Goal: Participate in discussion: Engage in conversation with other users on a specific topic

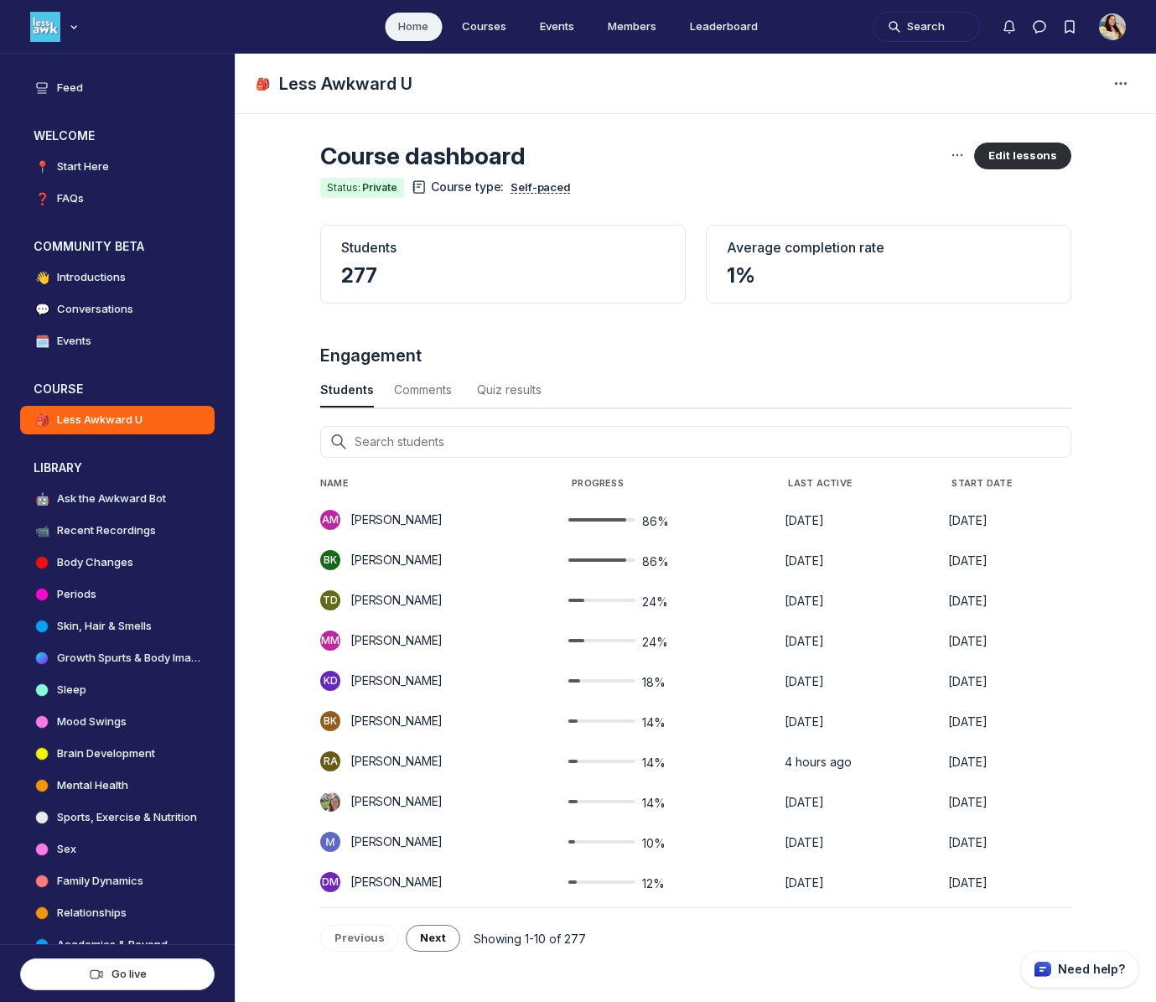
scroll to position [2269, 5533]
click at [112, 308] on h4 "Conversations" at bounding box center [95, 309] width 76 height 17
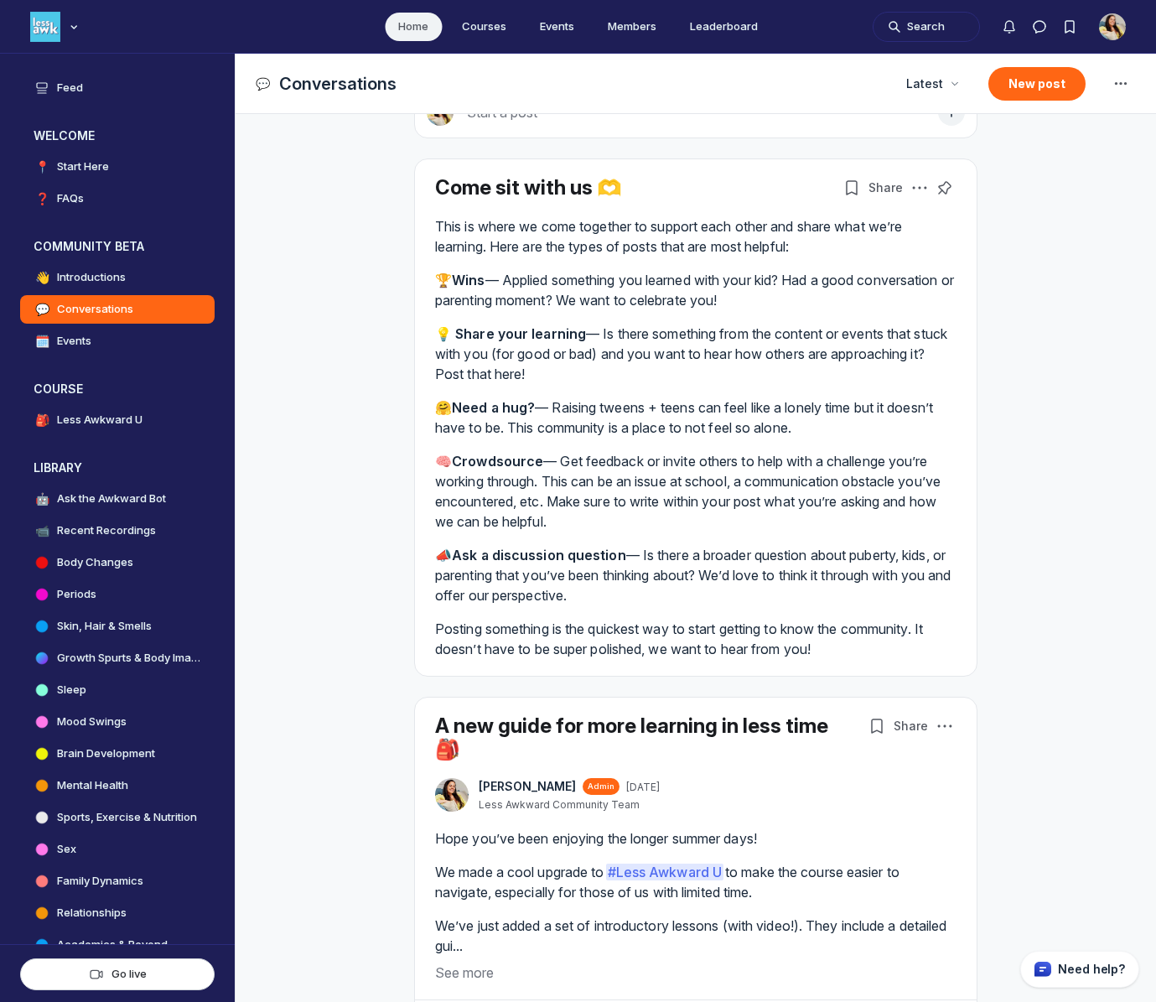
scroll to position [95, 0]
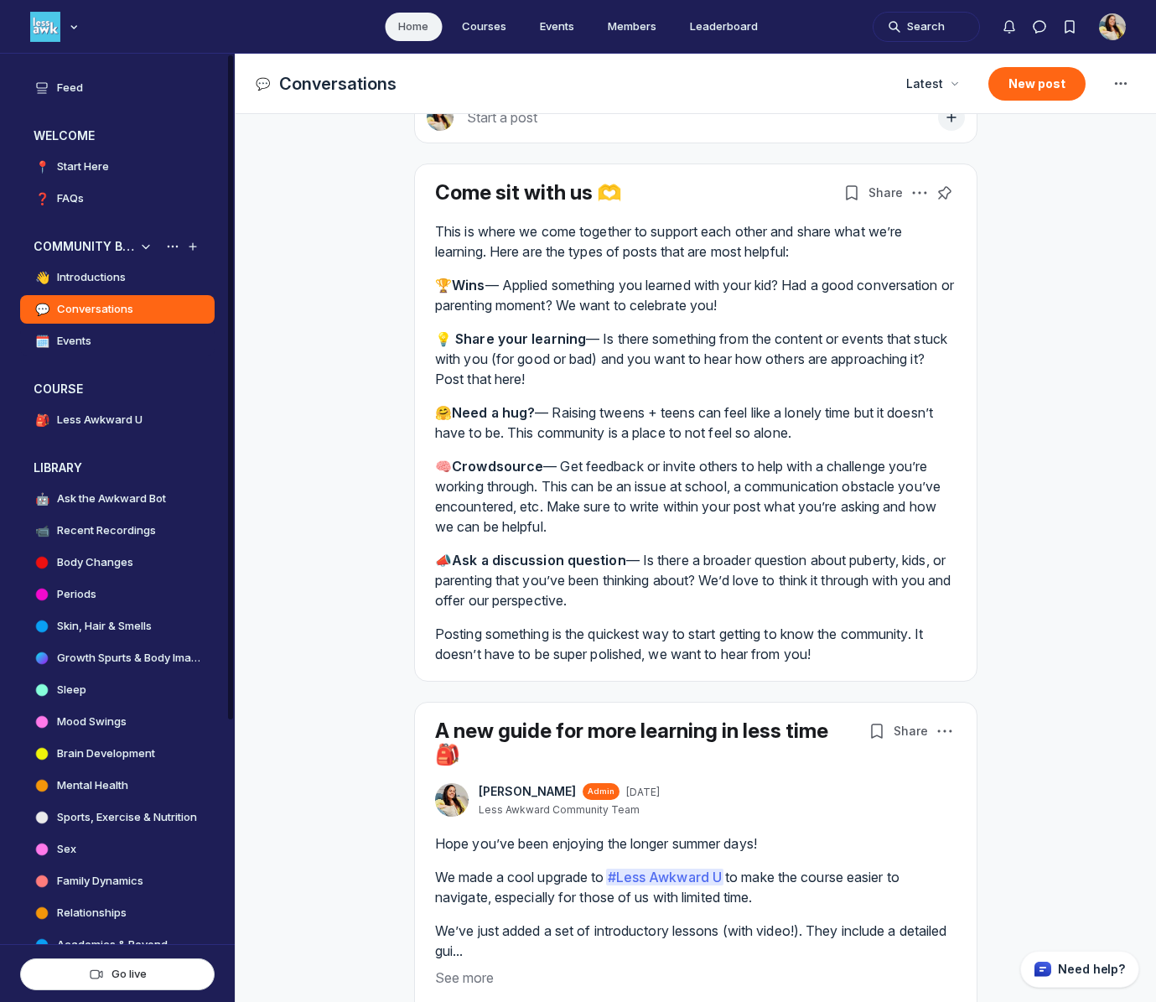
click at [93, 342] on link "🗓️ Events" at bounding box center [117, 341] width 194 height 28
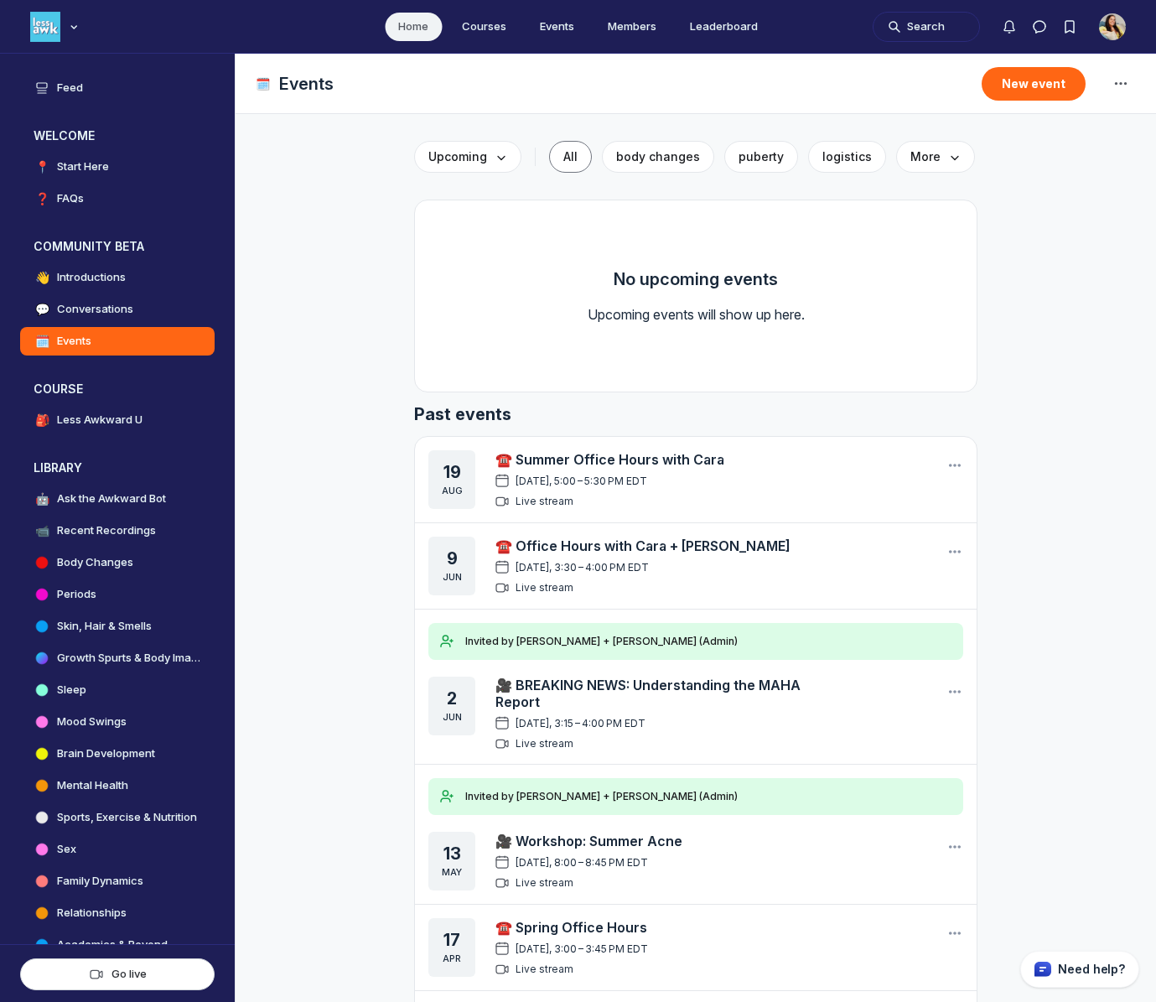
click at [672, 464] on link "☎️ Summer Office Hours with Cara" at bounding box center [609, 459] width 229 height 17
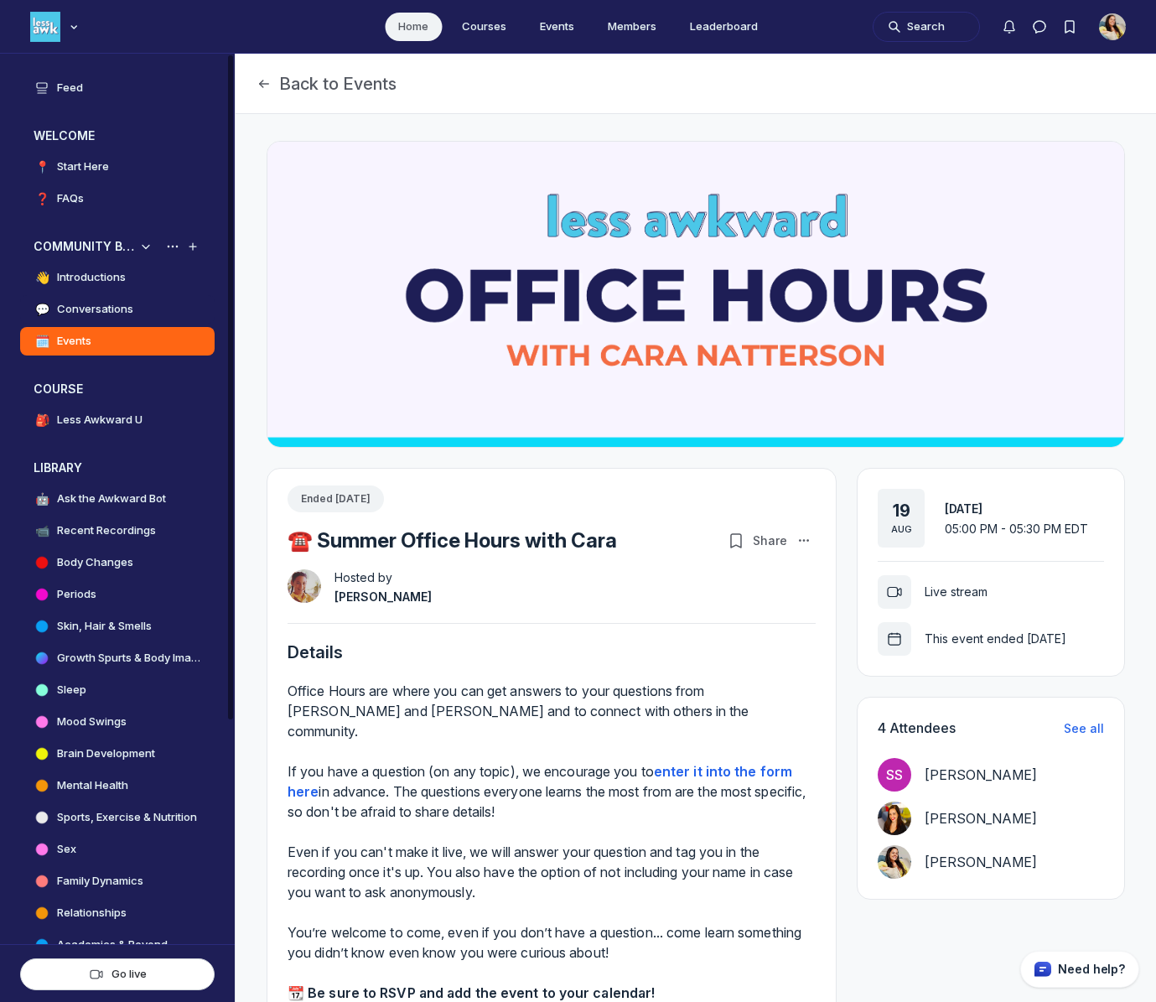
click at [115, 307] on h4 "Conversations" at bounding box center [95, 309] width 76 height 17
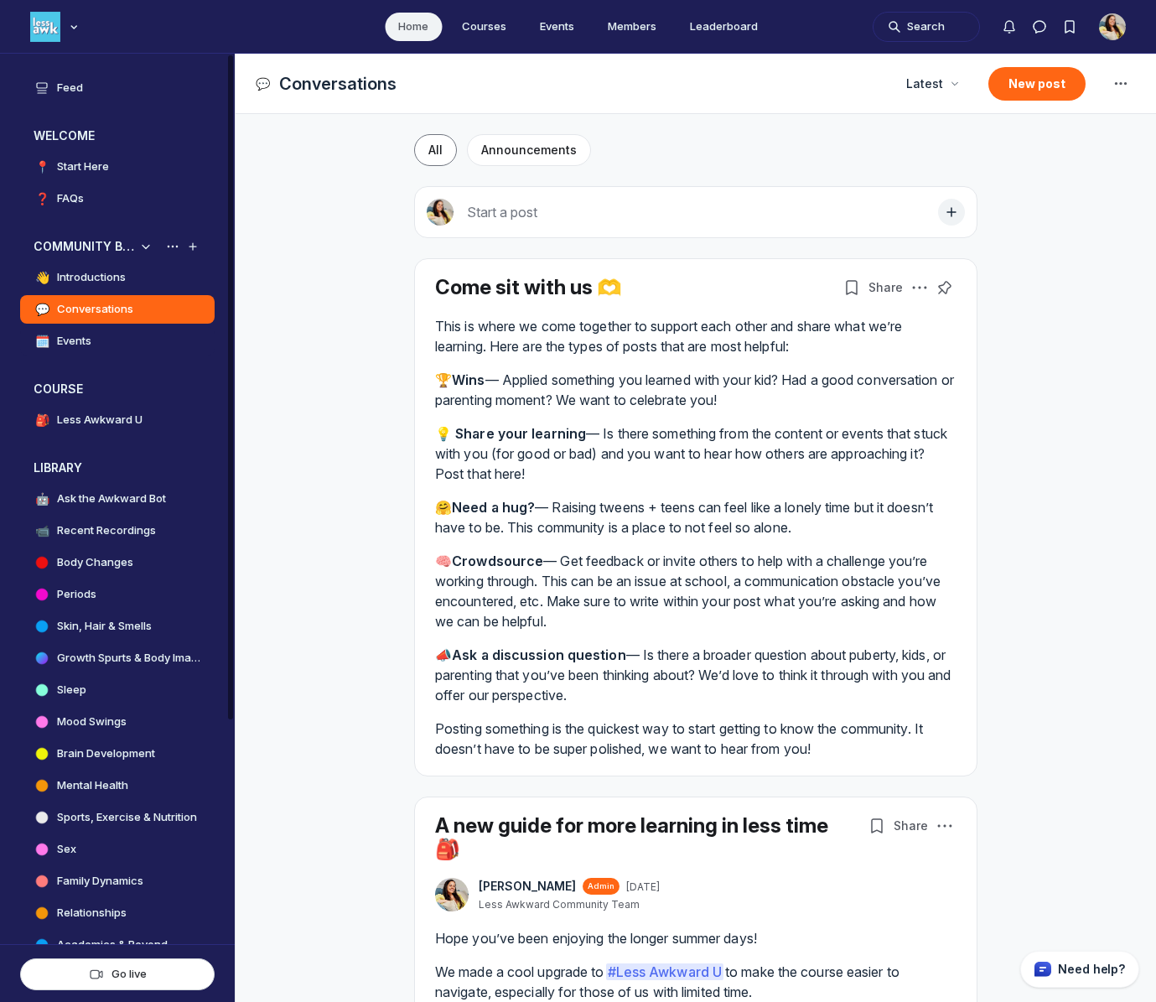
click at [80, 344] on h4 "Events" at bounding box center [74, 341] width 34 height 17
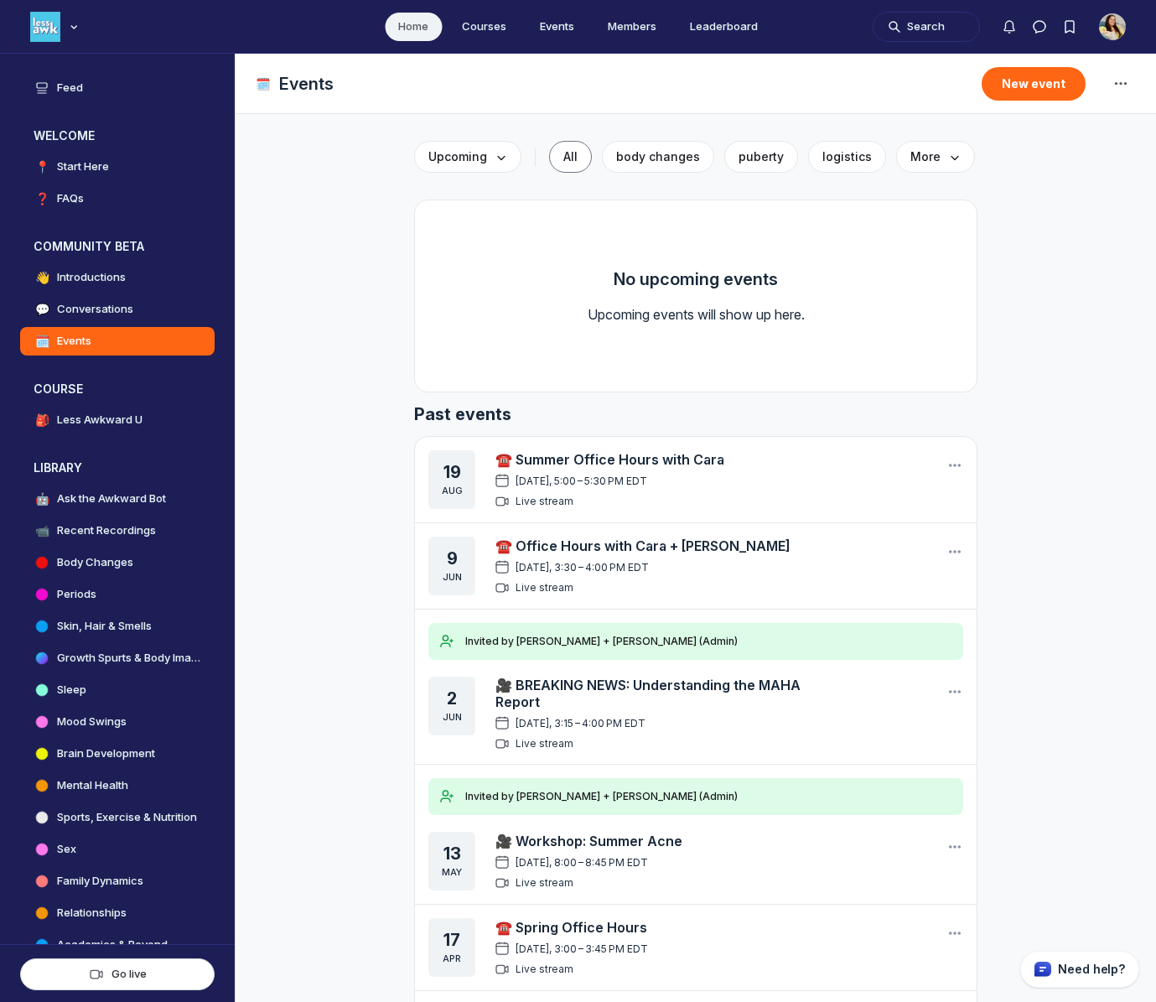
click at [587, 458] on link "☎️ Summer Office Hours with Cara" at bounding box center [609, 459] width 229 height 17
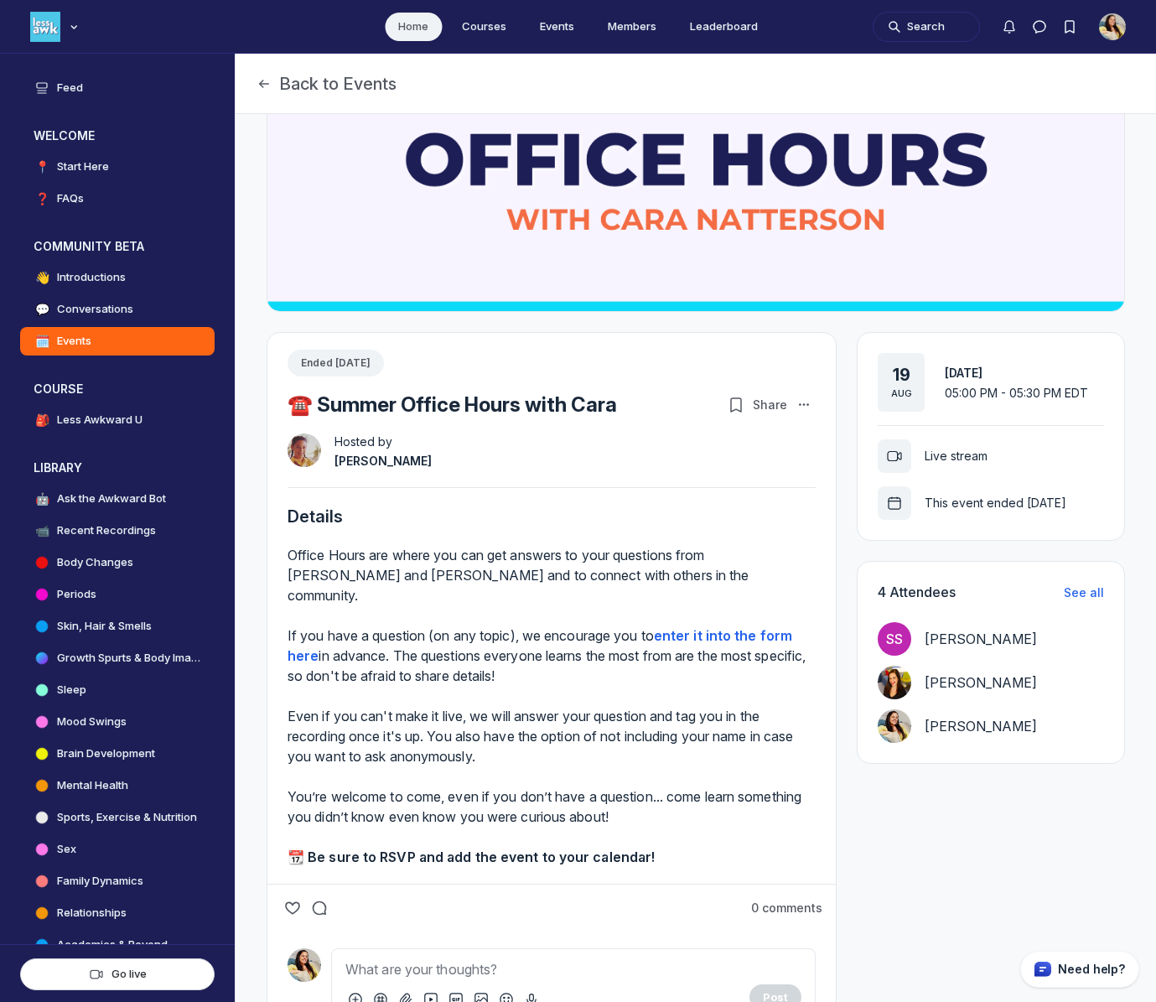
scroll to position [219, 0]
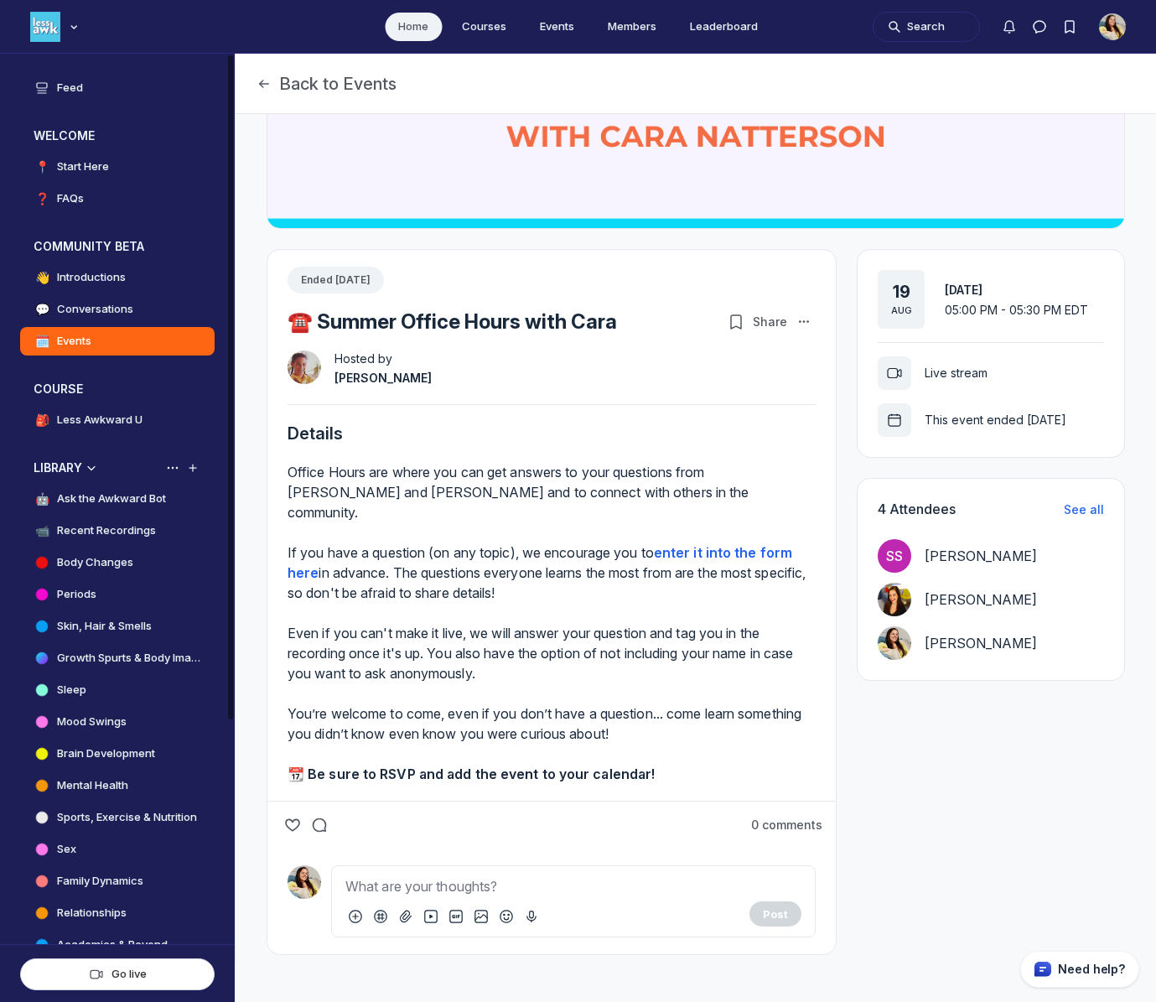
click at [119, 525] on h4 "Recent Recordings" at bounding box center [106, 530] width 99 height 17
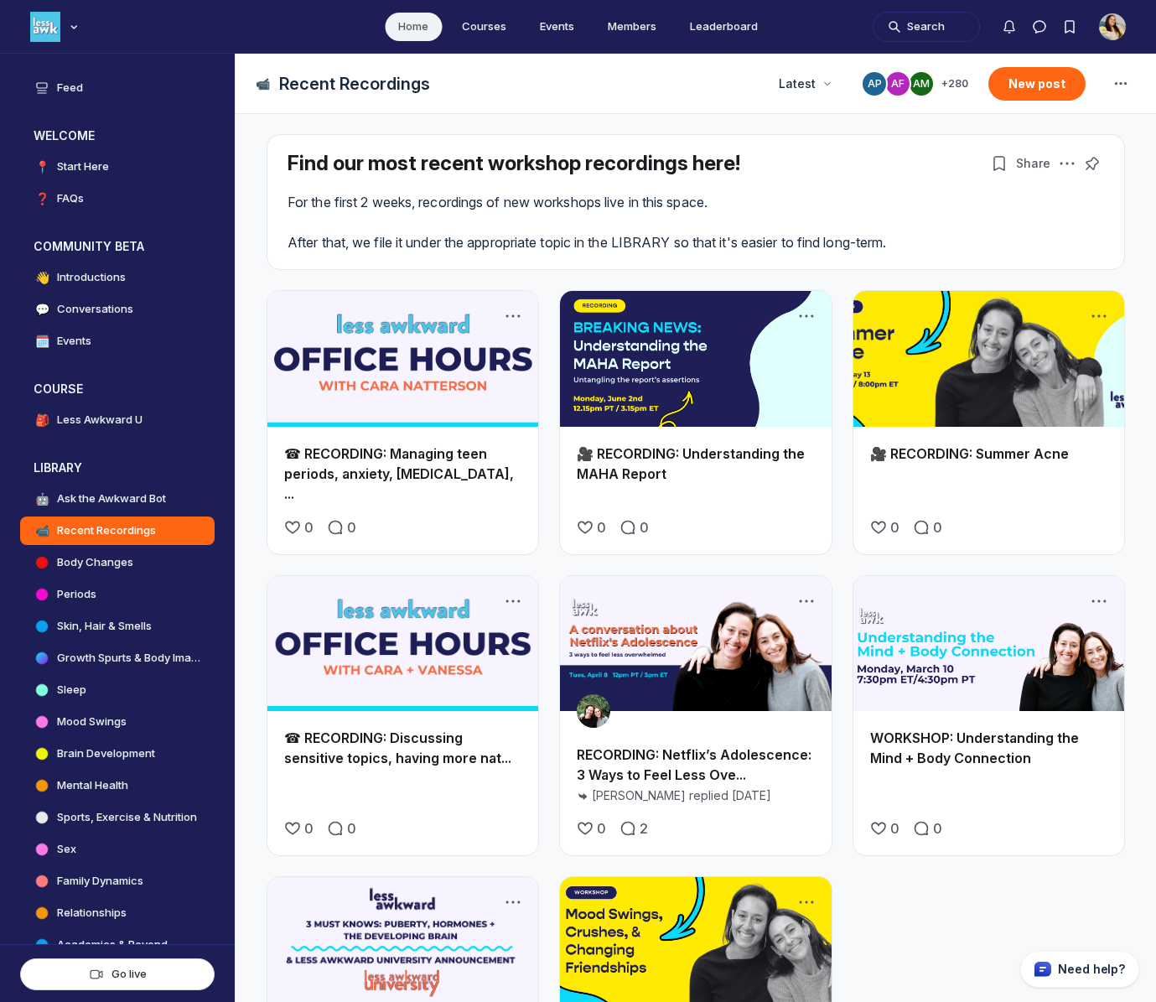
click at [325, 365] on link "Main Content" at bounding box center [402, 359] width 271 height 136
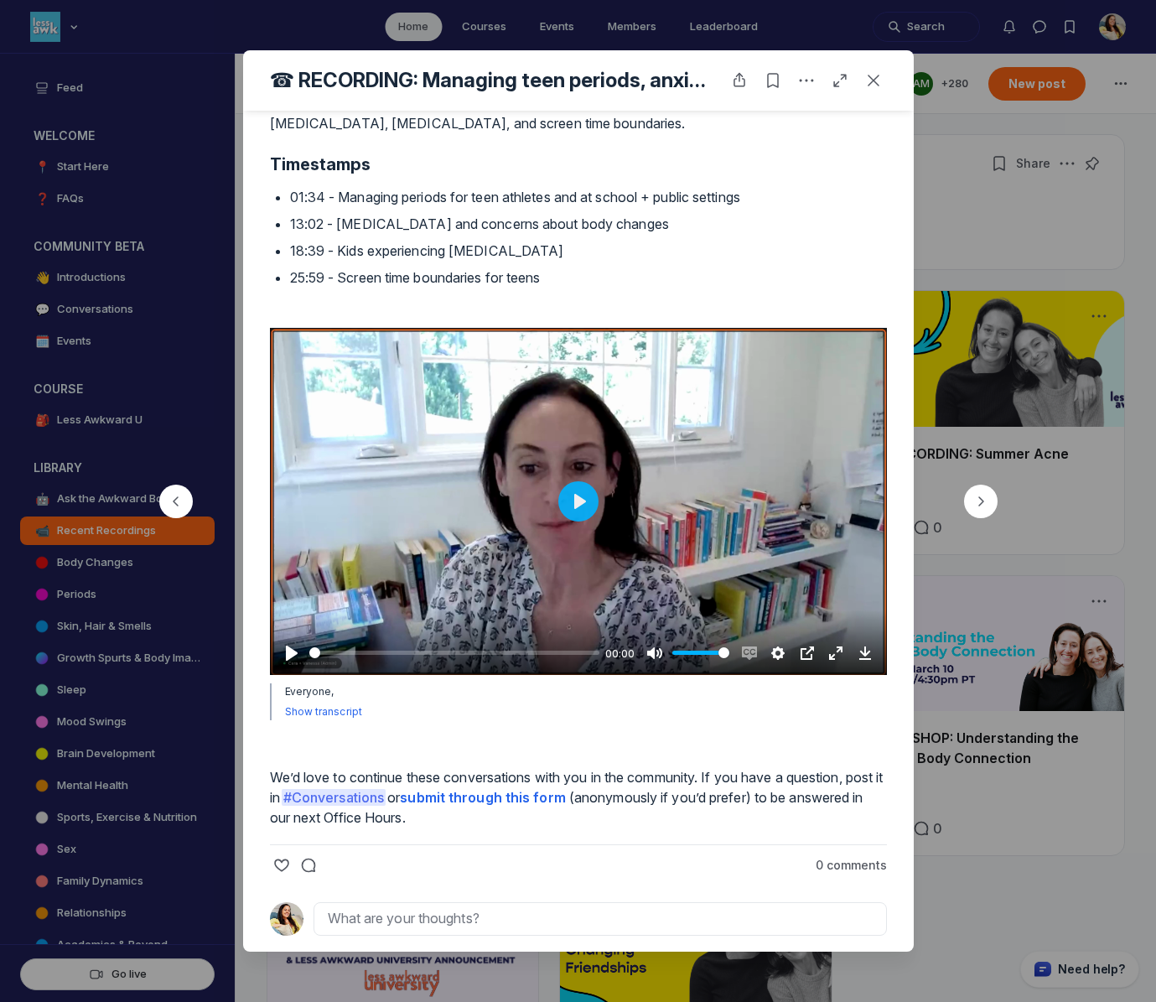
scroll to position [344, 0]
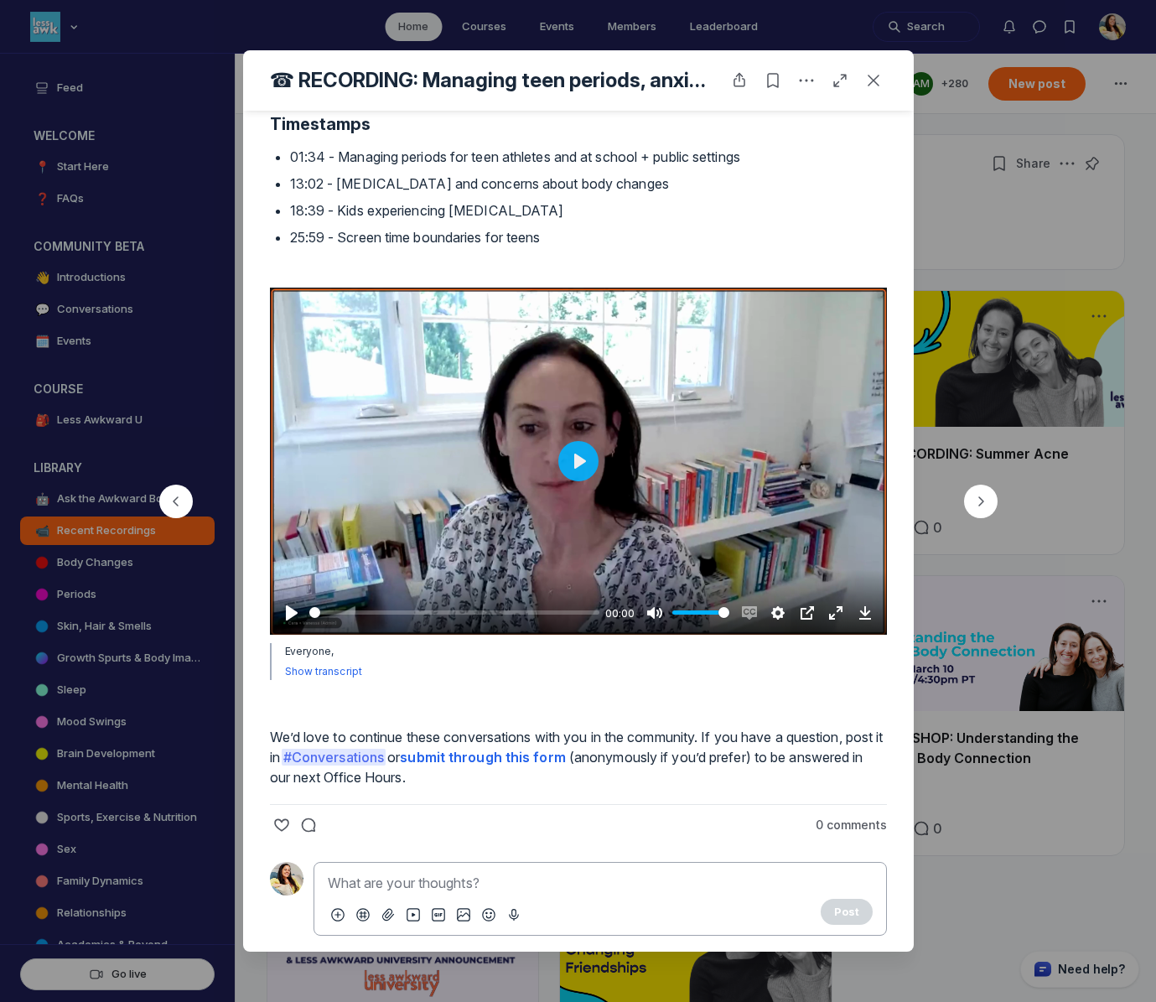
click at [426, 924] on div "Post" at bounding box center [599, 899] width 573 height 74
click at [471, 888] on button "SS [PERSON_NAME]" at bounding box center [445, 889] width 208 height 37
click at [852, 916] on button "Post" at bounding box center [846, 910] width 52 height 25
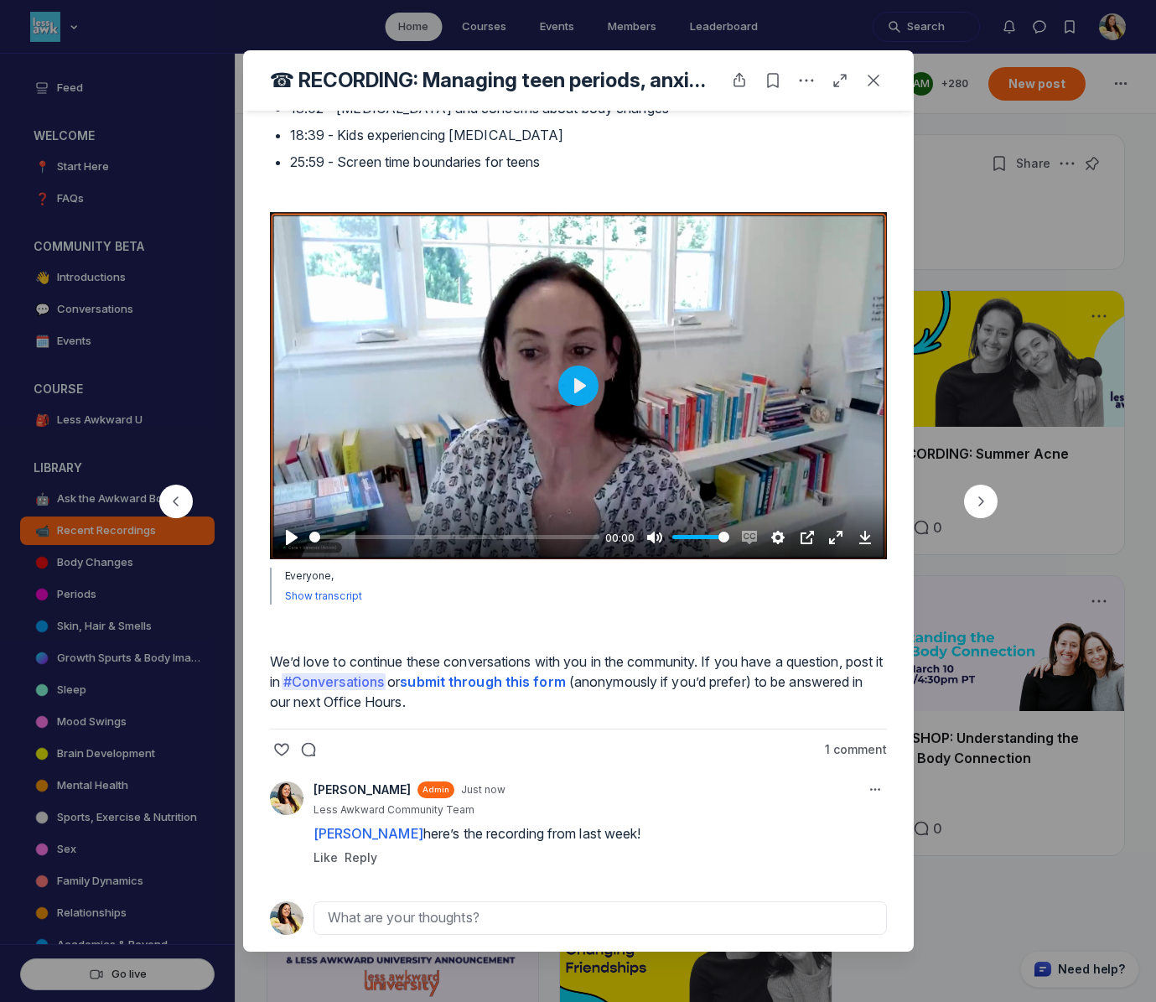
scroll to position [460, 0]
